Goal: Information Seeking & Learning: Learn about a topic

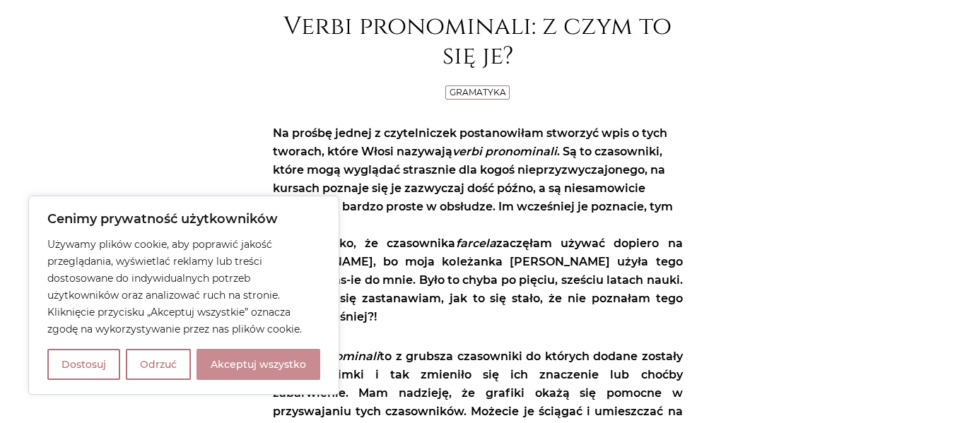
click at [287, 356] on button "Akceptuj wszystko" at bounding box center [258, 364] width 124 height 31
checkbox input "true"
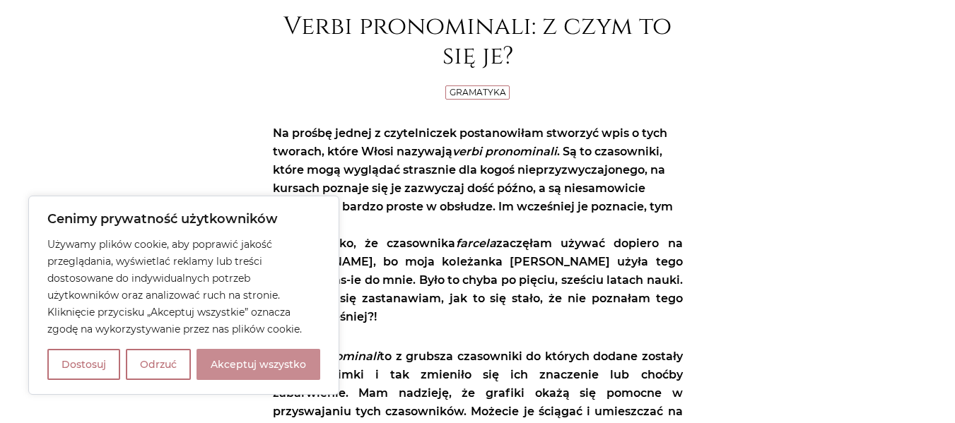
checkbox input "true"
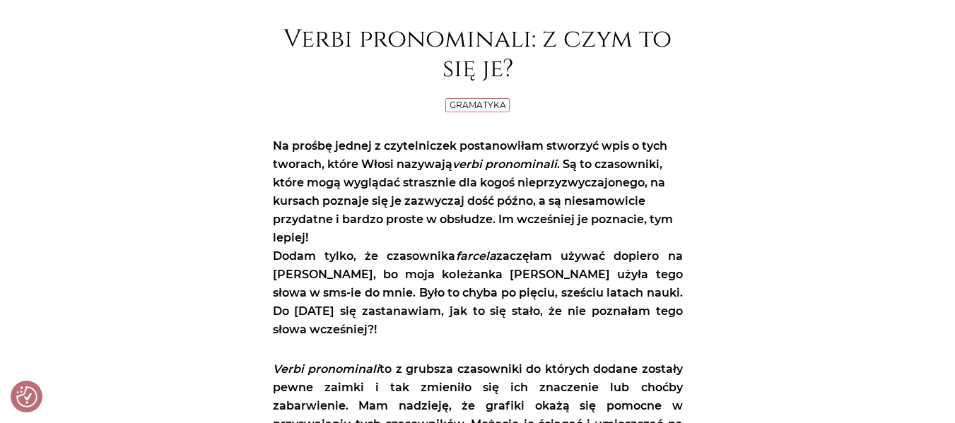
scroll to position [105, 0]
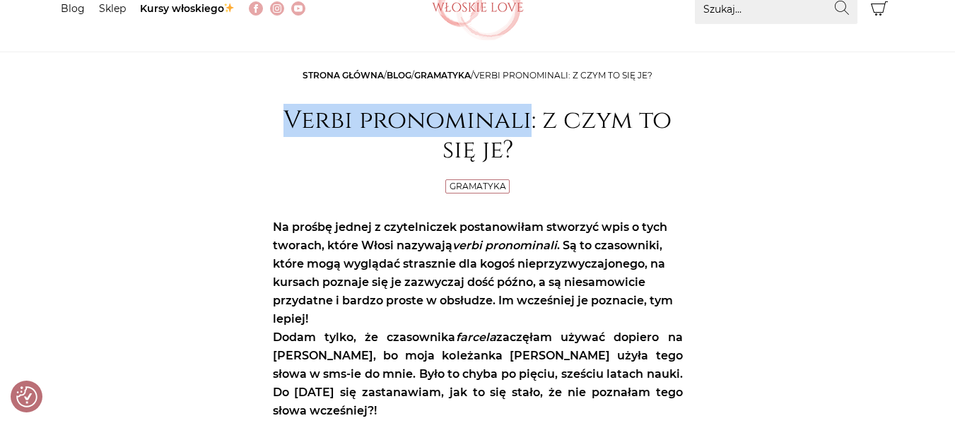
drag, startPoint x: 273, startPoint y: 119, endPoint x: 533, endPoint y: 99, distance: 260.8
click at [533, 99] on header "Strona główna / Blog / Gramatyka / Verbi pronominali: z czym to się je? Verbi p…" at bounding box center [478, 131] width 410 height 131
copy h1 "Verbi pronominali"
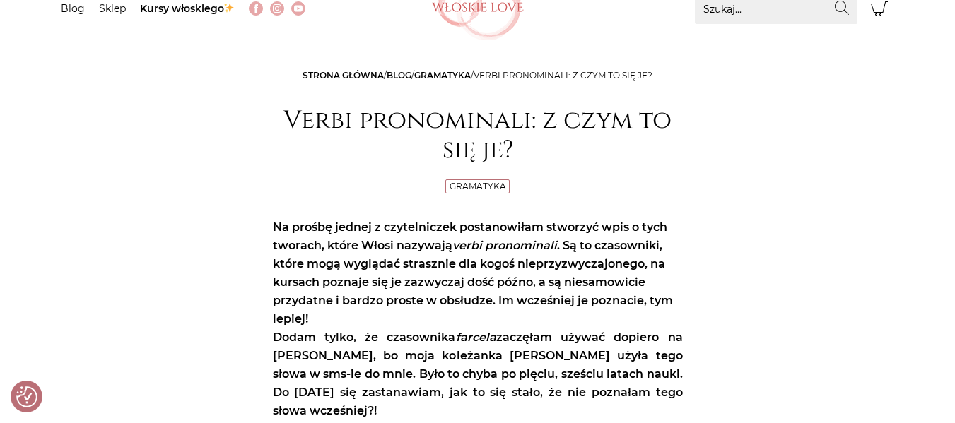
click at [644, 180] on header "Strona główna / Blog / Gramatyka / Verbi pronominali: z czym to się je? Verbi p…" at bounding box center [478, 131] width 410 height 131
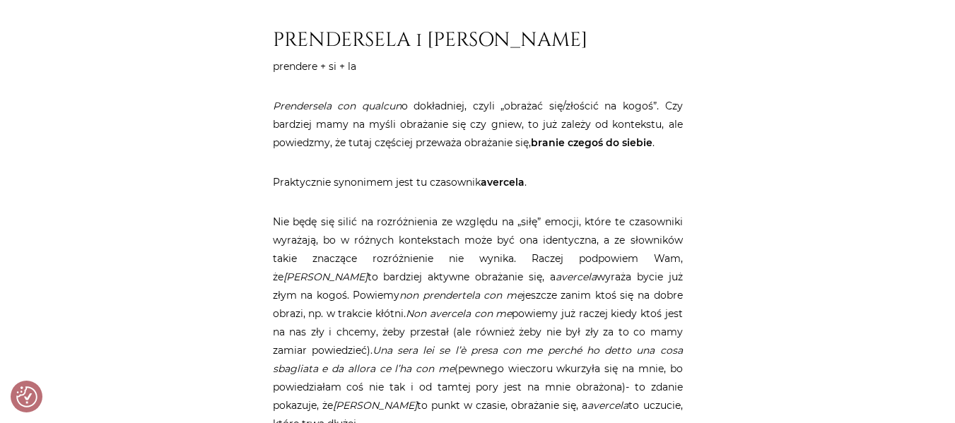
scroll to position [5618, 0]
